Goal: Task Accomplishment & Management: Use online tool/utility

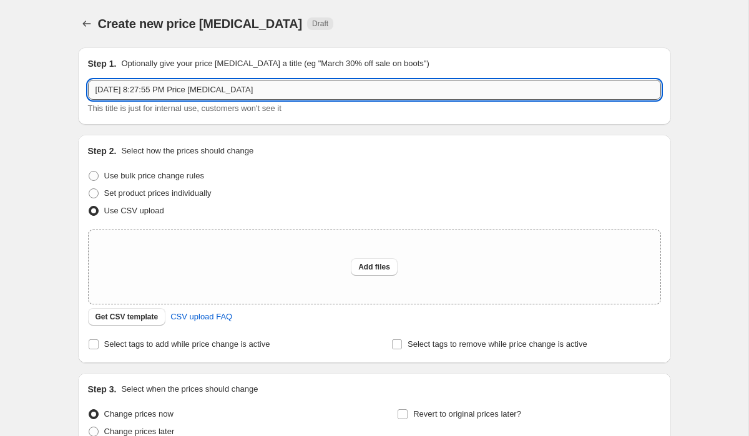
click at [218, 92] on input "Sep 4, 2025, 8:27:55 PM Price change job" at bounding box center [374, 90] width 573 height 20
type input "Change price of Curacoro+ Branded Products"
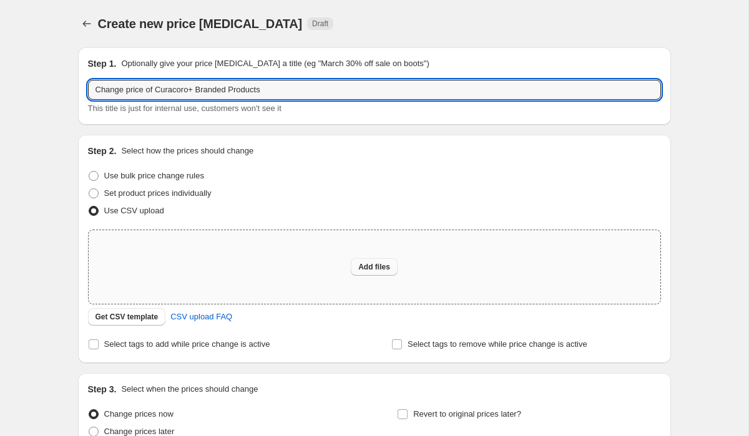
click at [374, 268] on span "Add files" at bounding box center [374, 267] width 32 height 10
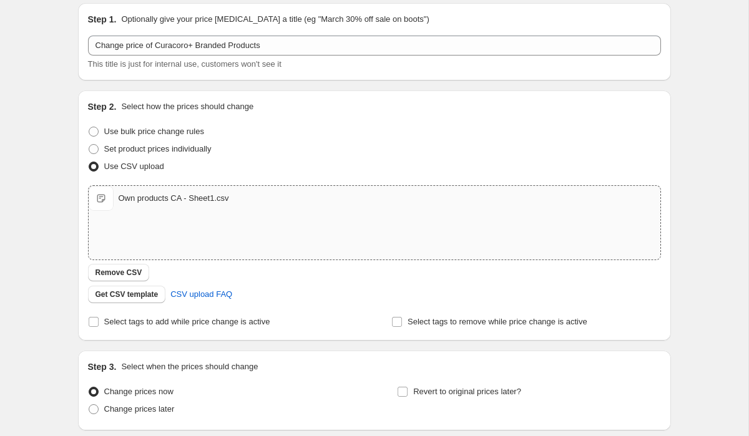
scroll to position [142, 0]
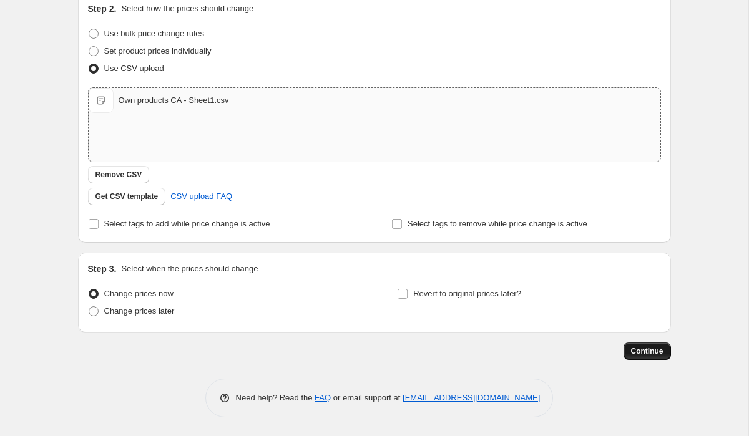
click at [651, 350] on span "Continue" at bounding box center [647, 351] width 32 height 10
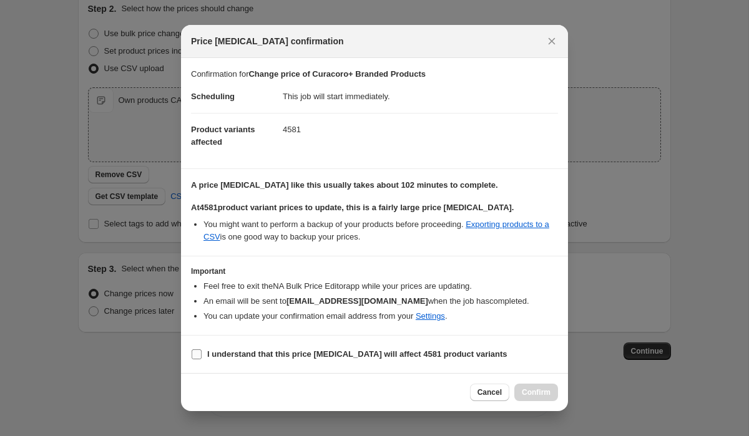
click at [318, 349] on span "I understand that this price change job will affect 4581 product variants" at bounding box center [357, 354] width 300 height 12
click at [202, 349] on input "I understand that this price change job will affect 4581 product variants" at bounding box center [197, 354] width 10 height 10
checkbox input "true"
click at [543, 393] on span "Confirm" at bounding box center [536, 392] width 29 height 10
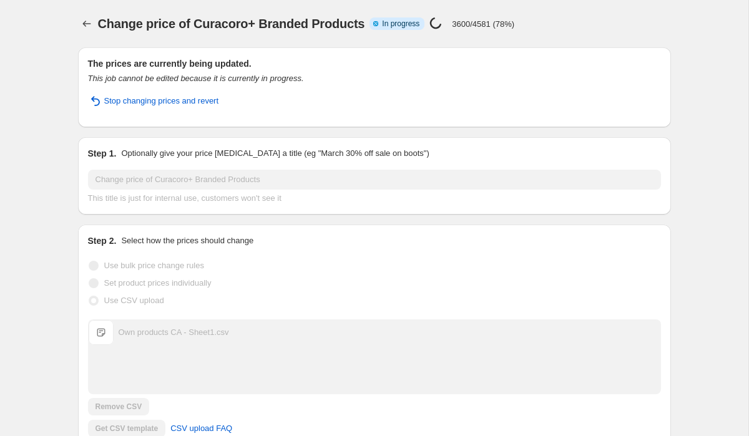
click at [173, 11] on div "Change price of Curacoro+ Branded Products. This page is ready Change price of …" at bounding box center [374, 23] width 593 height 47
copy span "Change price of Curacoro+ Branded Products"
